Goal: Task Accomplishment & Management: Manage account settings

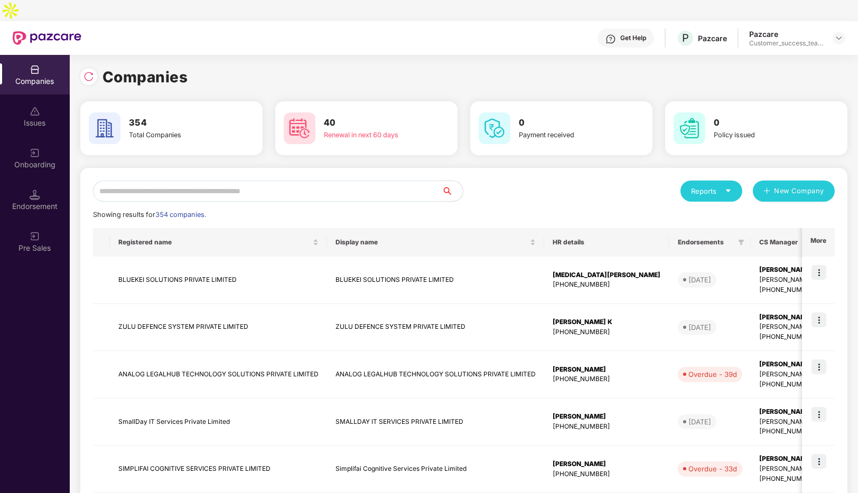
click at [221, 181] on input "text" at bounding box center [267, 191] width 349 height 21
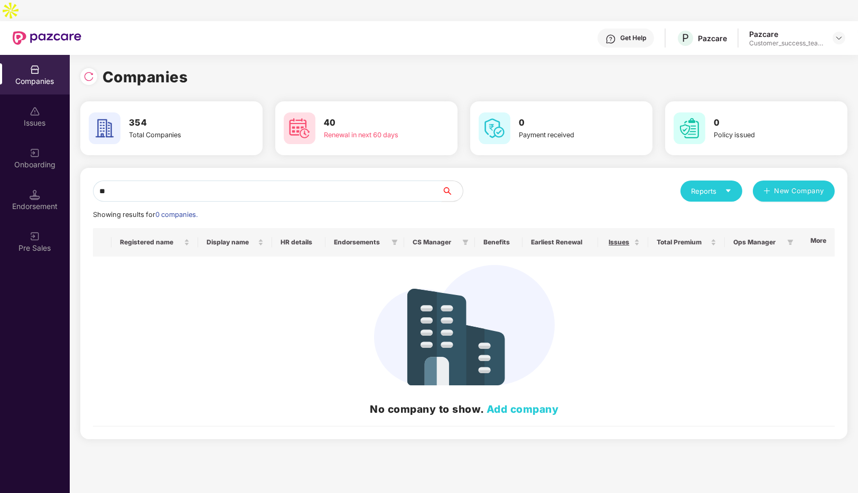
type input "*"
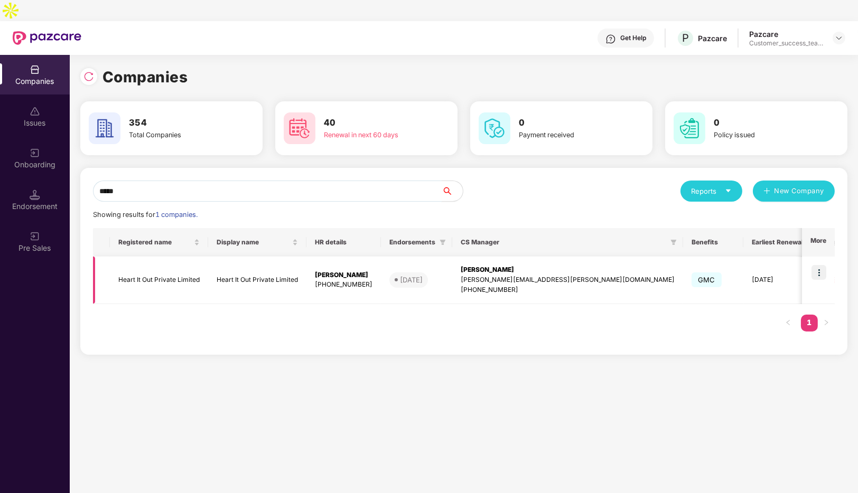
type input "*****"
click at [199, 264] on td "Heart It Out Private Limited" at bounding box center [159, 281] width 98 height 48
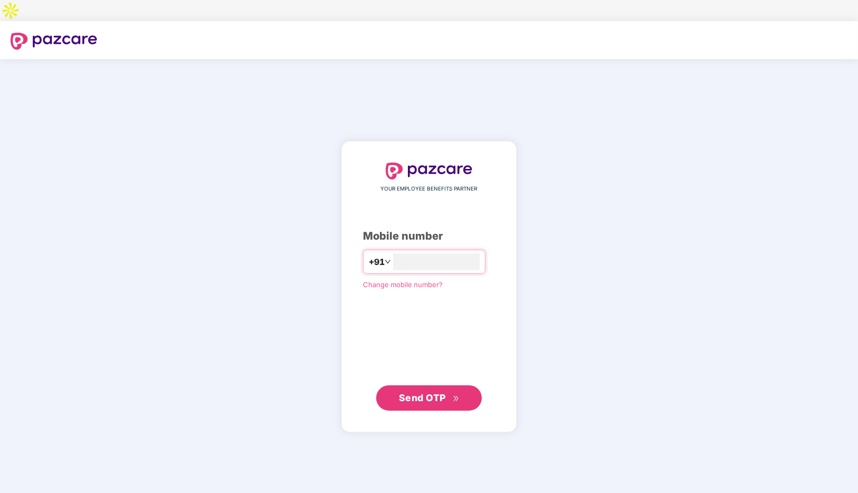
type input "**********"
click at [422, 392] on span "Send OTP" at bounding box center [422, 397] width 47 height 11
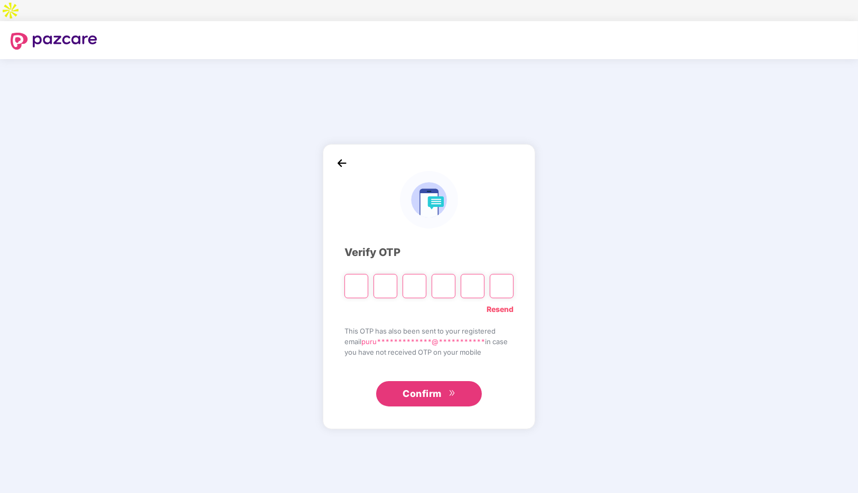
type input "*"
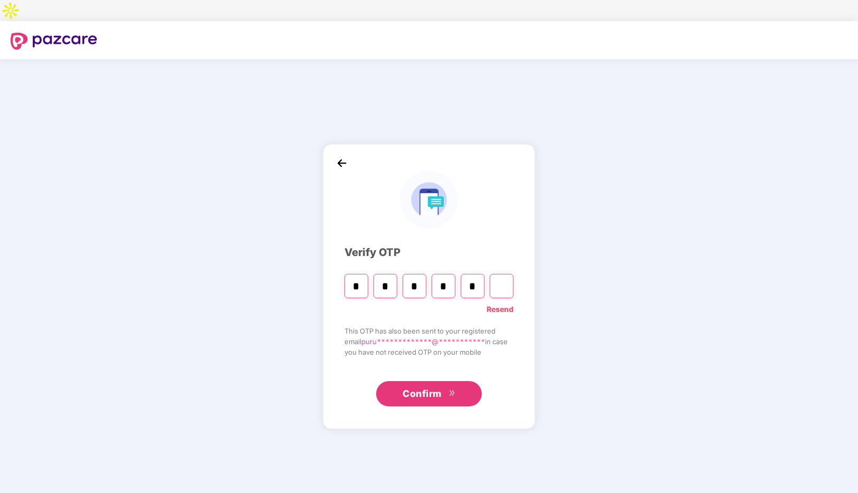
type input "*"
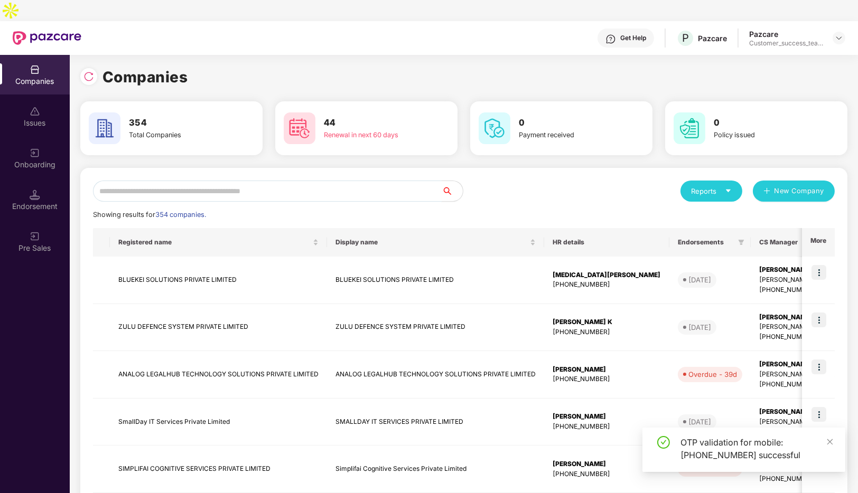
click at [235, 181] on input "text" at bounding box center [267, 191] width 349 height 21
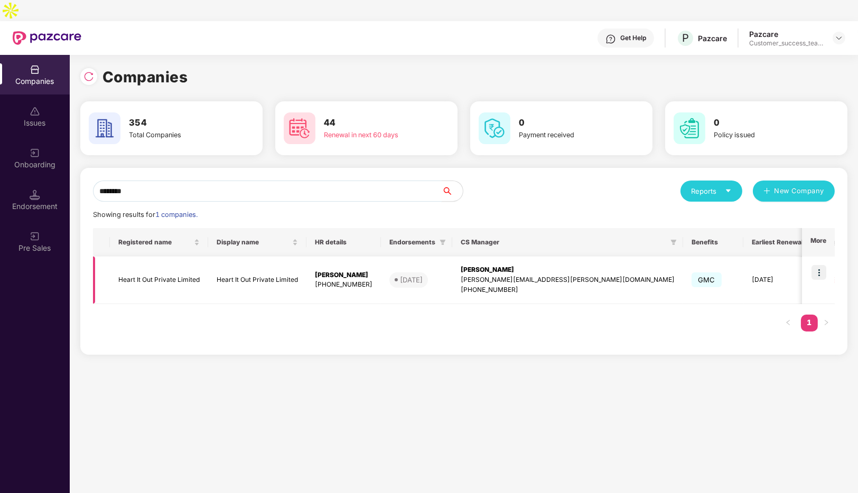
type input "********"
click at [816, 265] on img at bounding box center [818, 272] width 15 height 15
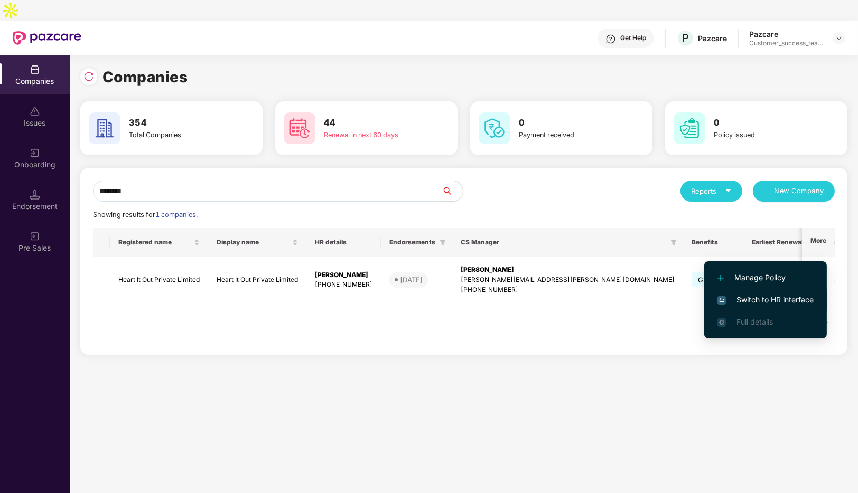
click at [776, 300] on span "Switch to HR interface" at bounding box center [765, 300] width 96 height 12
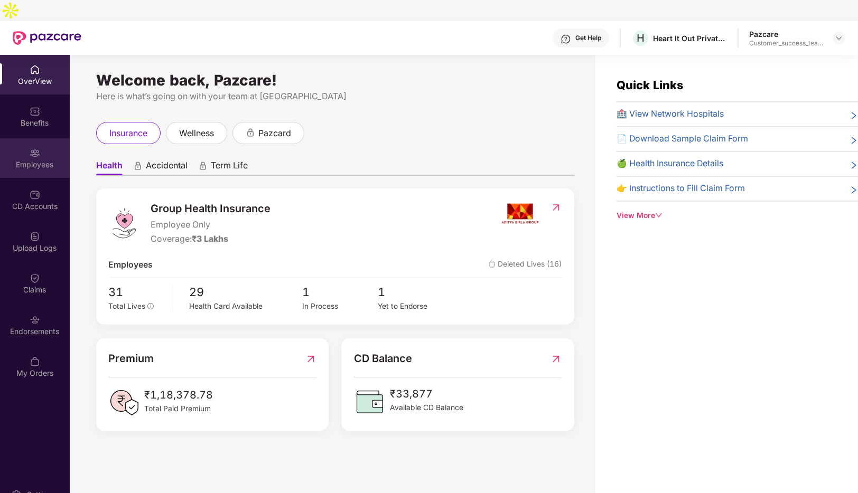
click at [27, 138] on div "Employees" at bounding box center [35, 158] width 70 height 40
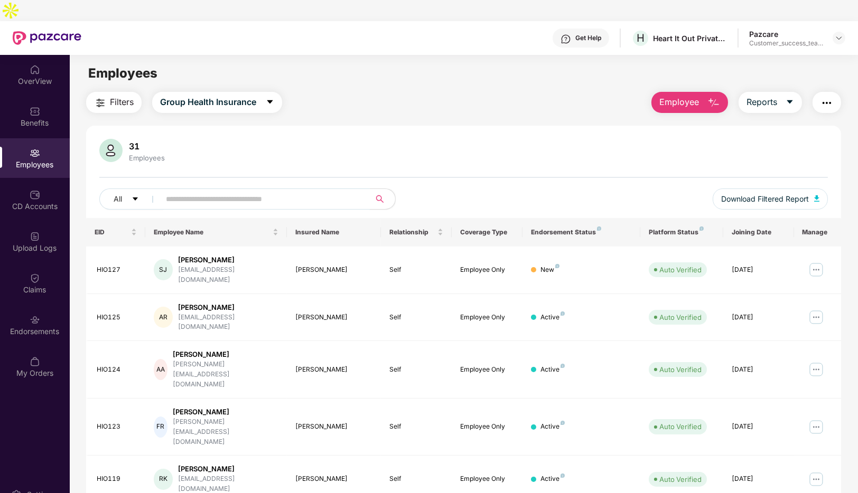
click at [265, 191] on input "text" at bounding box center [261, 199] width 190 height 16
click at [817, 261] on img at bounding box center [816, 269] width 17 height 17
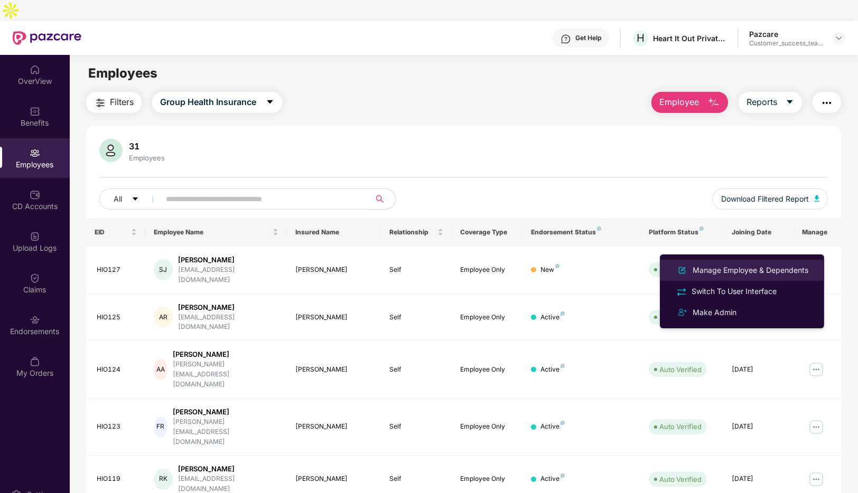
click at [726, 270] on div "Manage Employee & Dependents" at bounding box center [750, 271] width 120 height 12
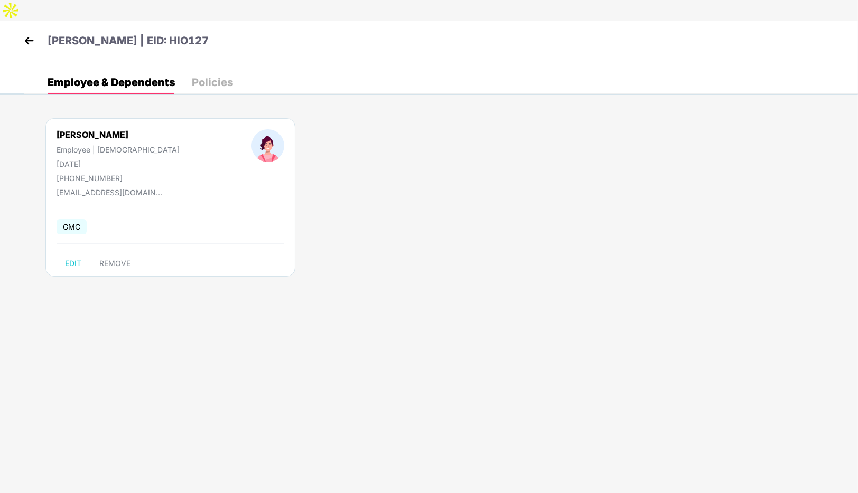
click at [26, 33] on img at bounding box center [29, 41] width 16 height 16
